Goal: Ask a question: Seek information or help from site administrators or community

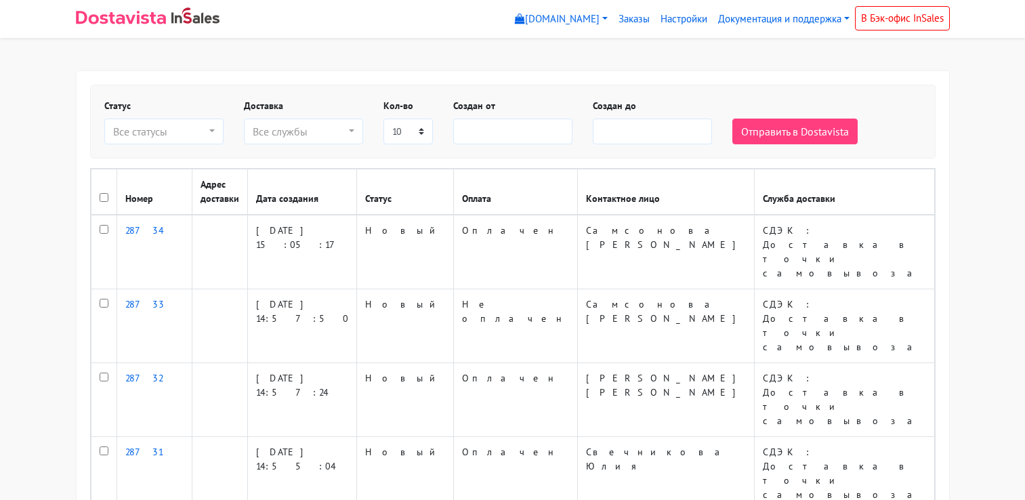
select select
click at [787, 20] on link "Документация и поддержка" at bounding box center [784, 19] width 142 height 26
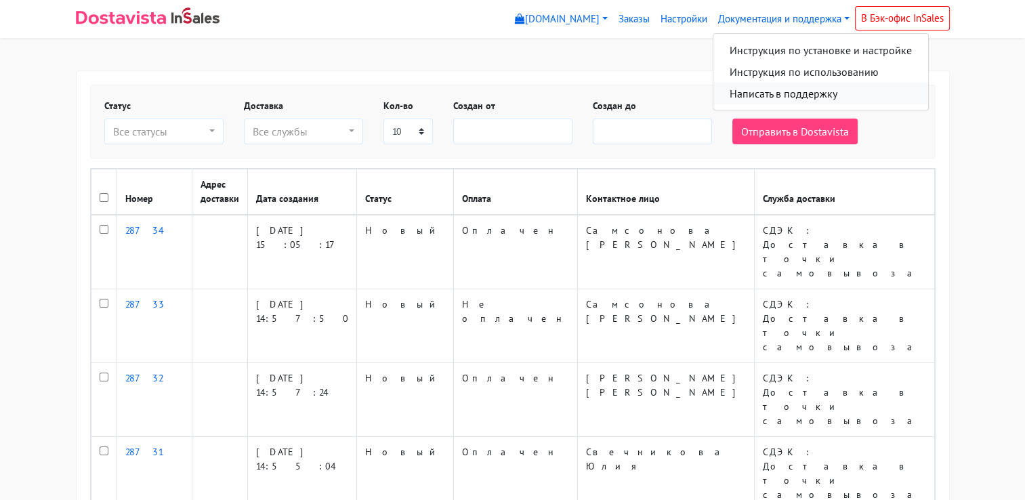
click at [800, 91] on link "Написать в поддержку" at bounding box center [820, 94] width 215 height 22
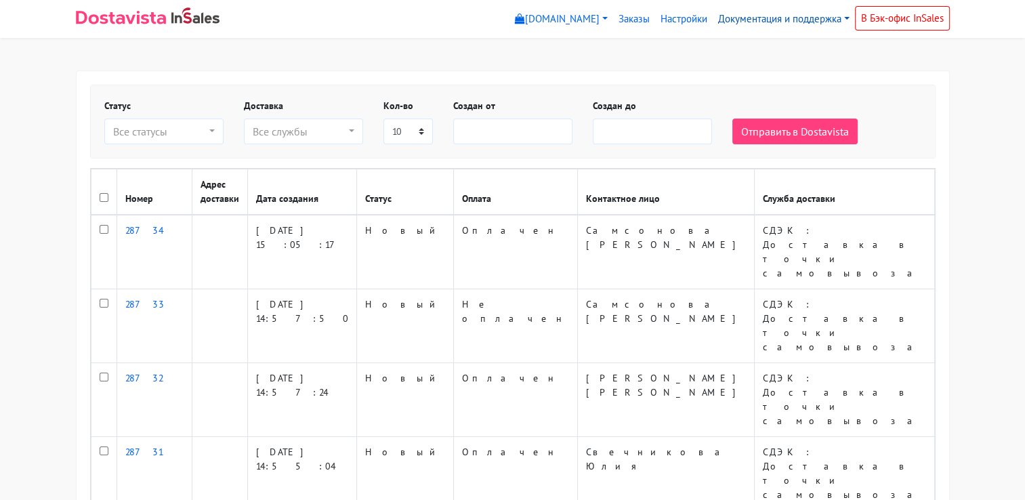
click at [761, 15] on link "Документация и поддержка" at bounding box center [784, 19] width 142 height 26
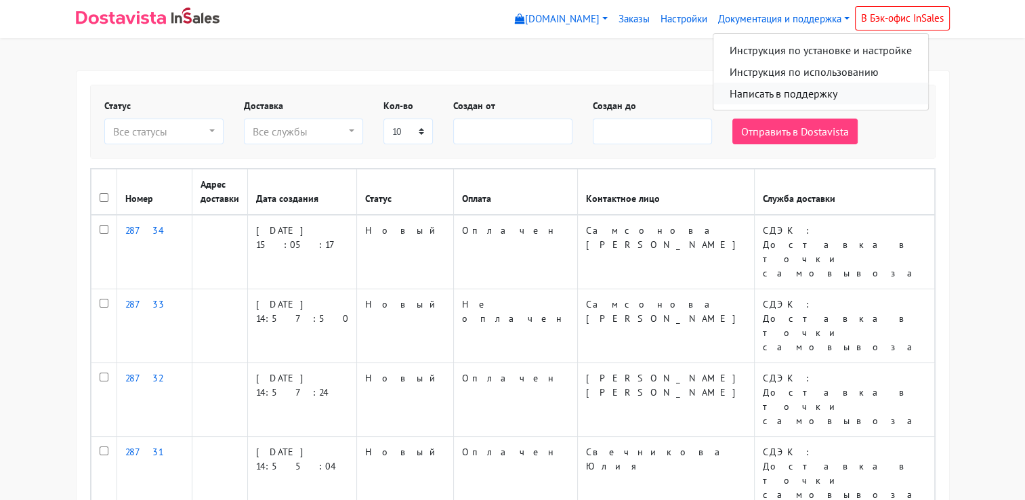
click at [779, 89] on link "Написать в поддержку" at bounding box center [820, 94] width 215 height 22
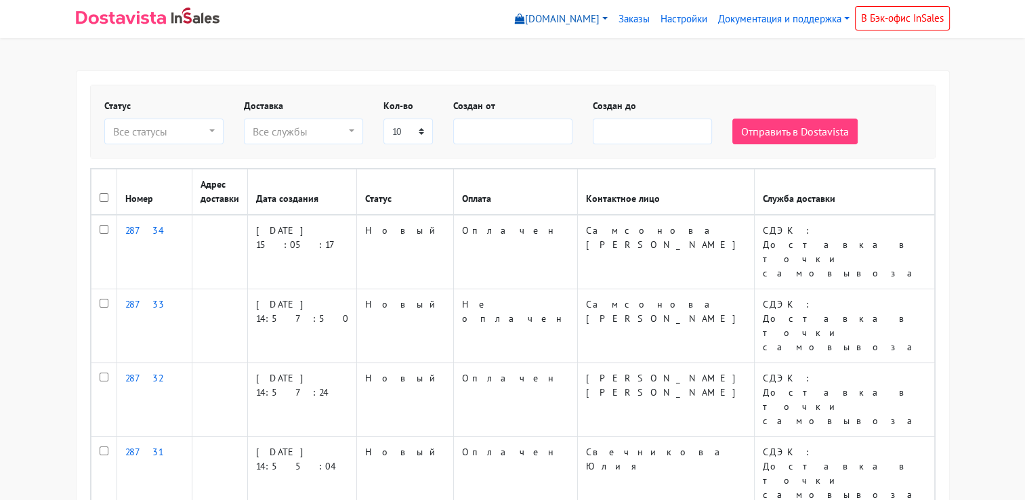
click at [568, 22] on link "[DOMAIN_NAME]" at bounding box center [561, 19] width 104 height 26
click at [684, 20] on link "Настройки" at bounding box center [684, 19] width 58 height 26
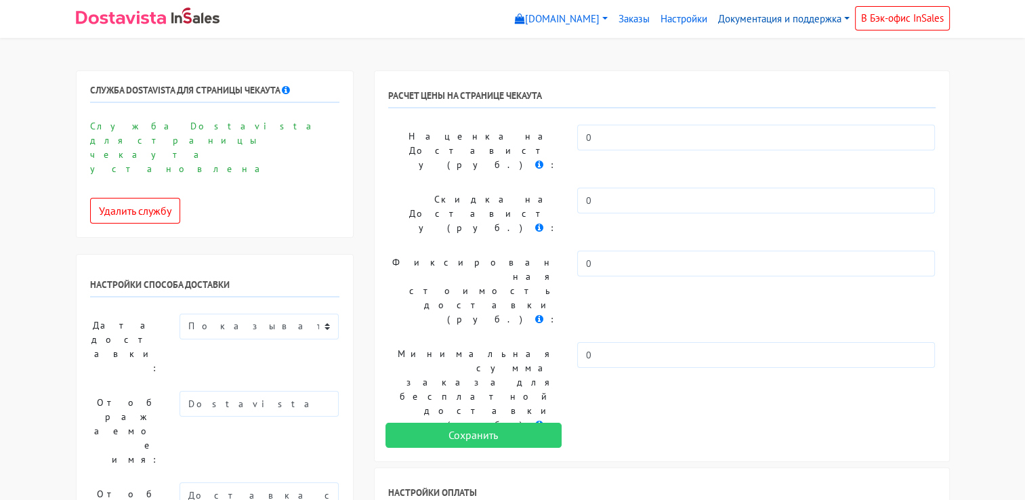
click at [782, 14] on link "Документация и поддержка" at bounding box center [784, 19] width 142 height 26
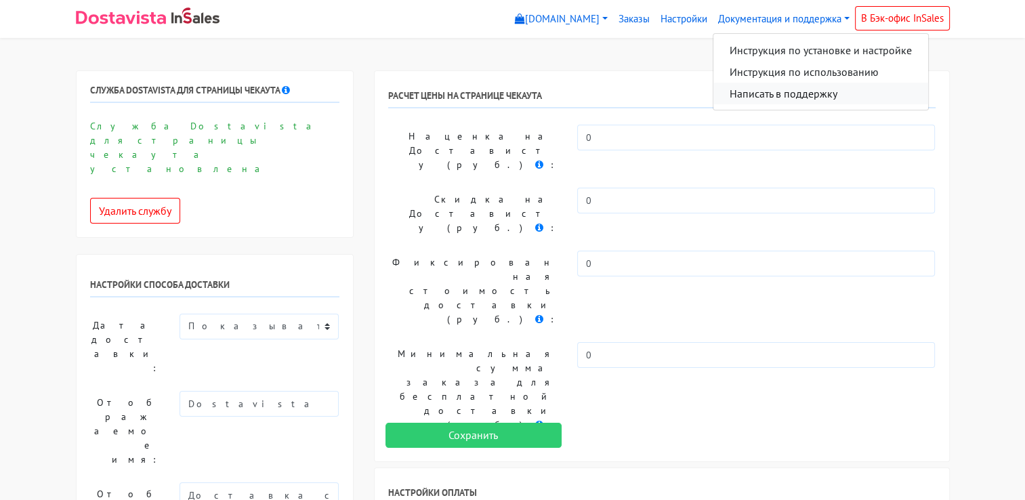
click at [795, 90] on link "Написать в поддержку" at bounding box center [820, 94] width 215 height 22
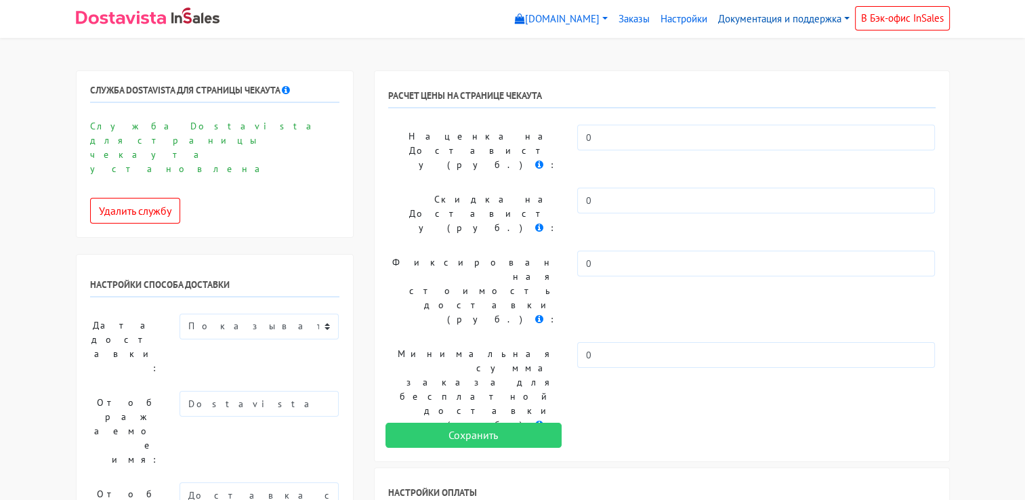
click at [768, 21] on link "Документация и поддержка" at bounding box center [784, 19] width 142 height 26
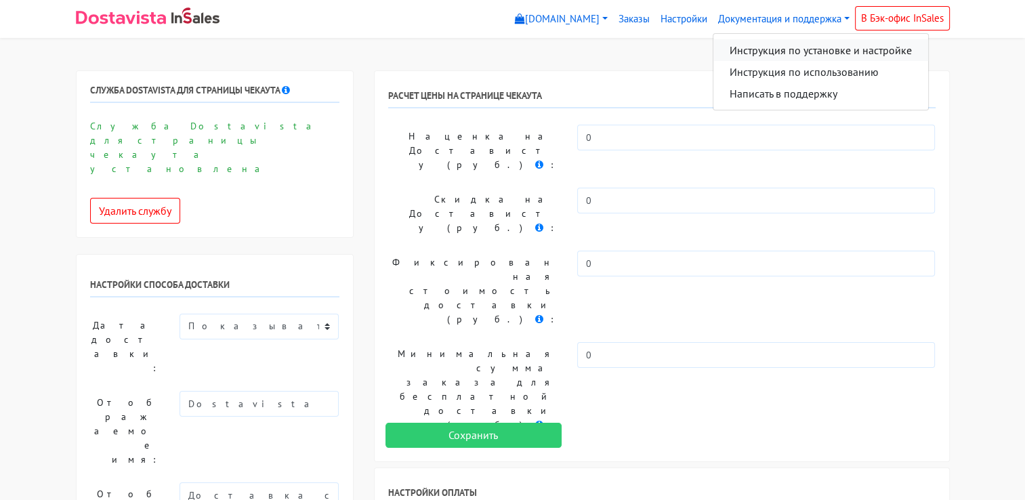
click at [767, 47] on link "Инструкция по установке и настройке" at bounding box center [820, 50] width 215 height 22
